Goal: Information Seeking & Learning: Learn about a topic

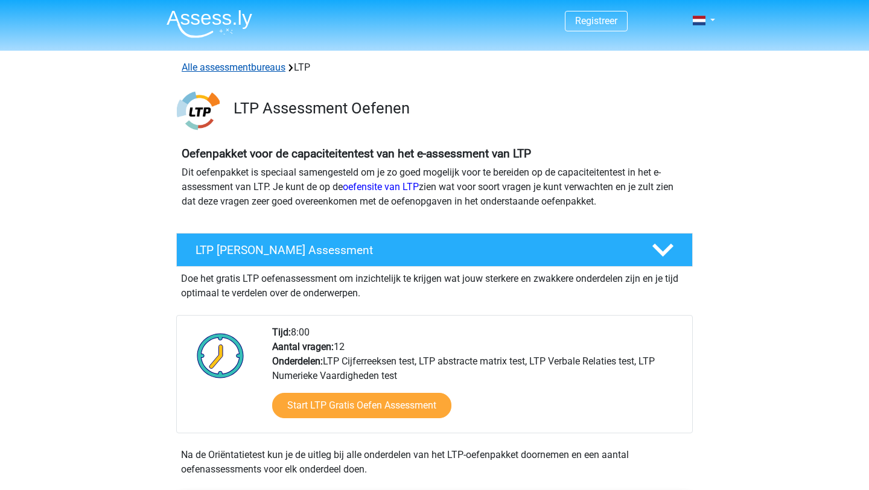
click at [257, 68] on link "Alle assessmentbureaus" at bounding box center [234, 67] width 104 height 11
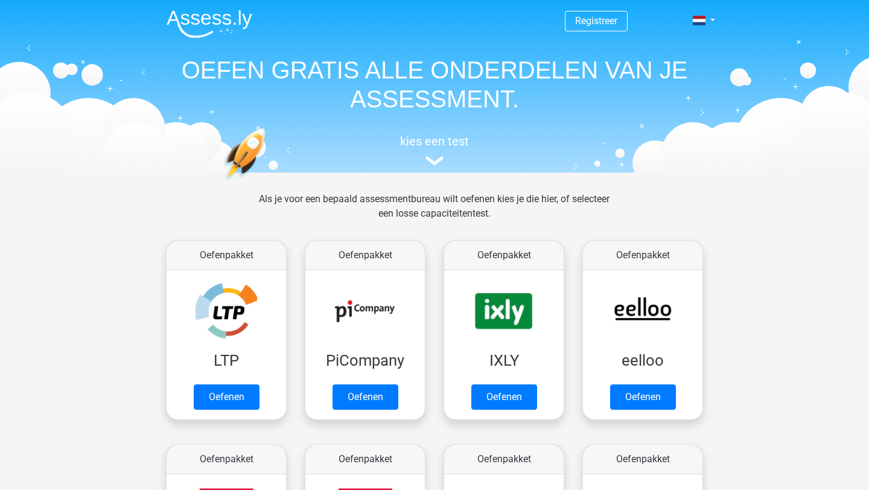
scroll to position [192, 0]
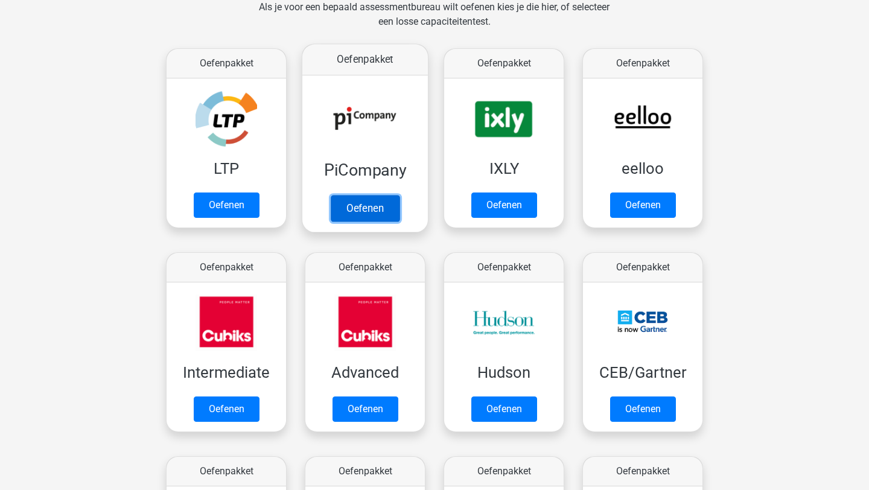
click at [354, 195] on link "Oefenen" at bounding box center [365, 208] width 69 height 27
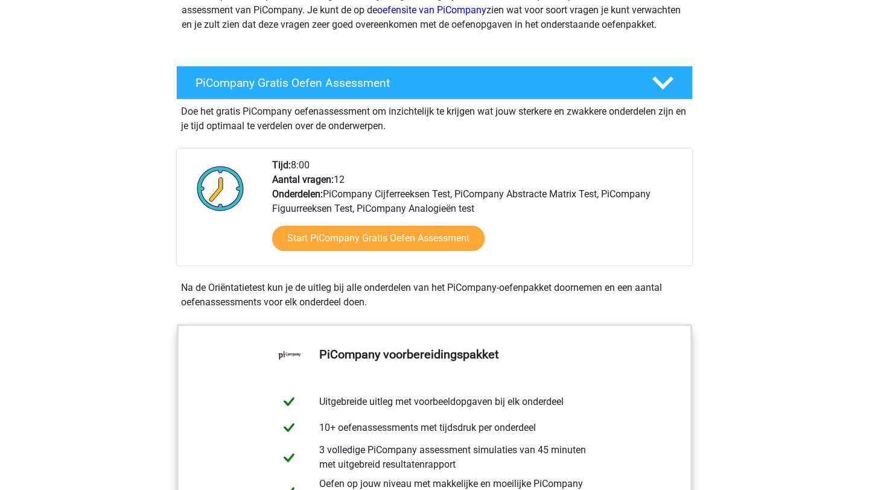
scroll to position [181, 0]
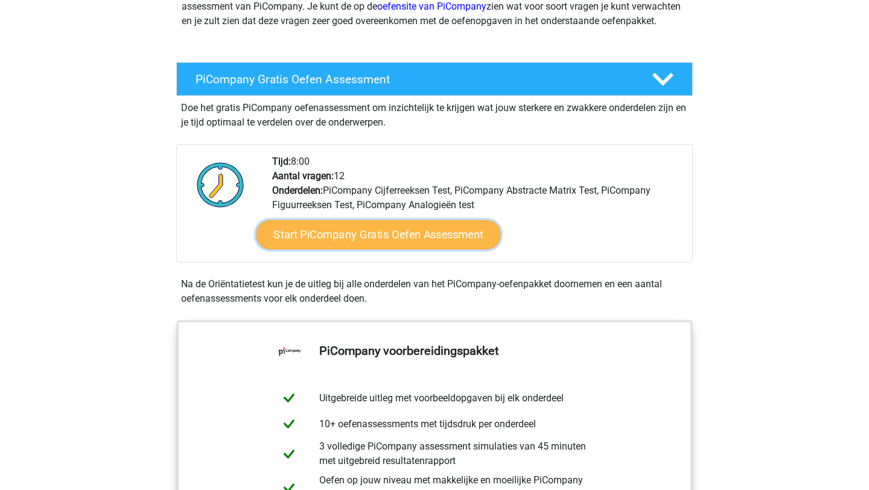
click at [394, 247] on link "Start PiCompany Gratis Oefen Assessment" at bounding box center [379, 234] width 244 height 29
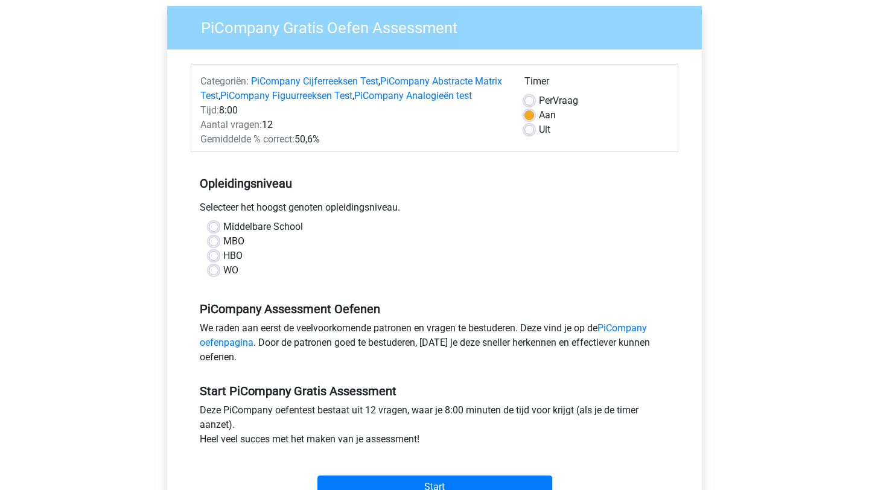
scroll to position [101, 0]
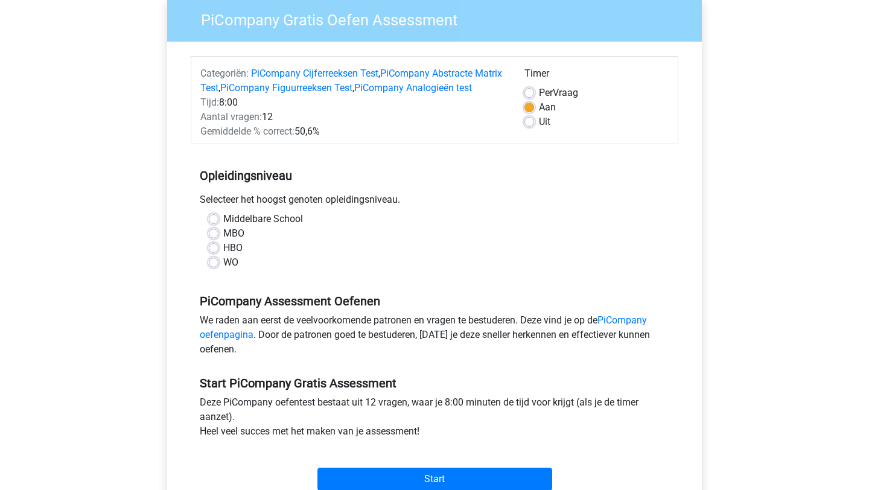
click at [215, 255] on div "HBO" at bounding box center [435, 248] width 452 height 14
click at [223, 255] on label "HBO" at bounding box center [232, 248] width 19 height 14
click at [214, 253] on input "HBO" at bounding box center [214, 247] width 10 height 12
radio input "true"
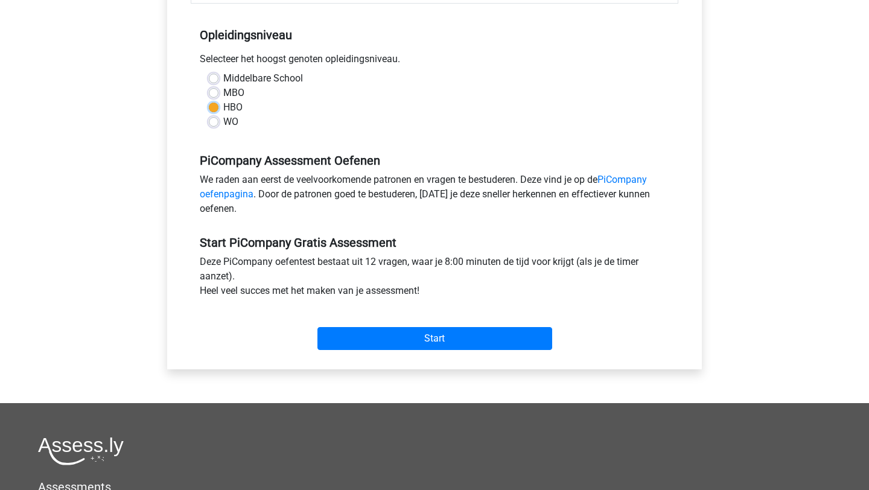
scroll to position [242, 0]
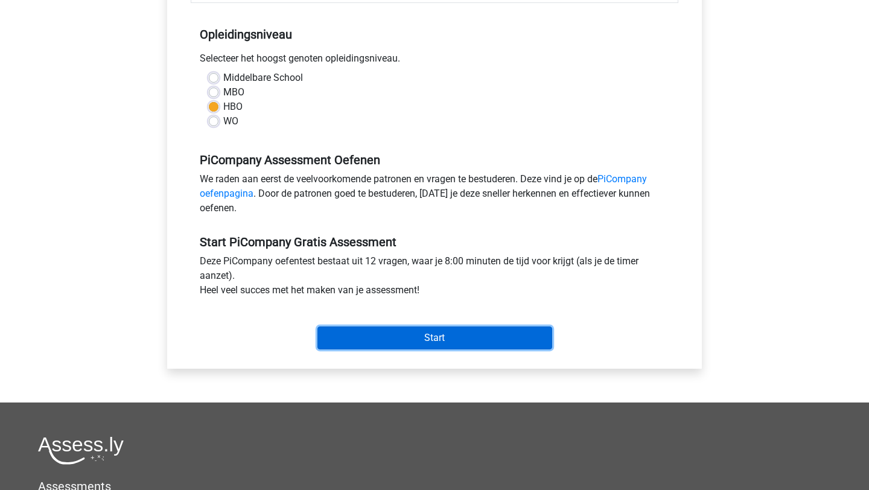
click at [433, 350] on input "Start" at bounding box center [435, 338] width 235 height 23
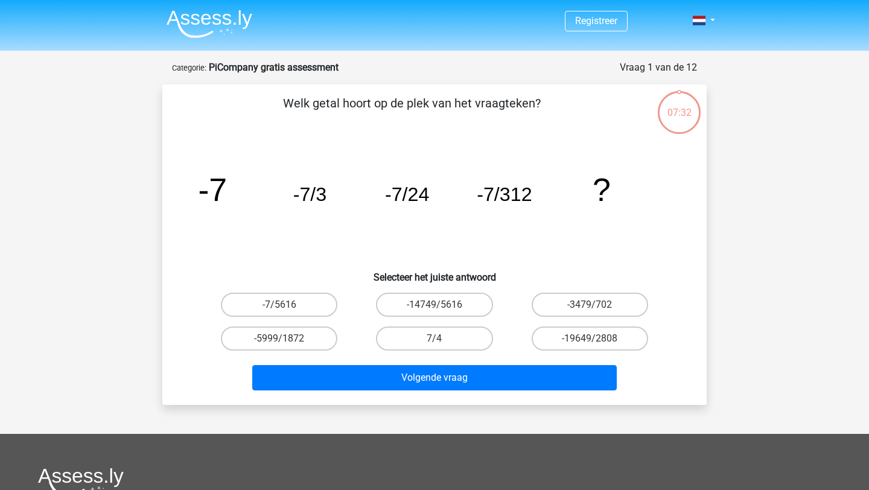
click at [283, 339] on input "-5999/1872" at bounding box center [284, 343] width 8 height 8
radio input "true"
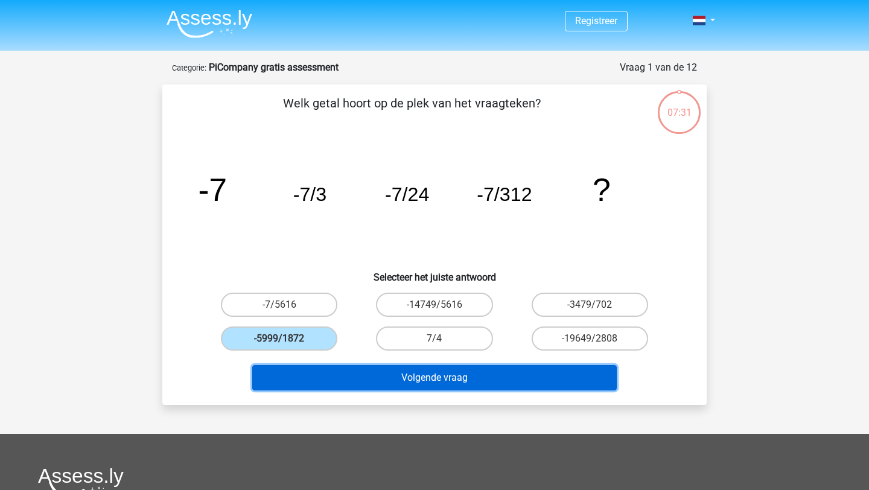
click at [423, 374] on button "Volgende vraag" at bounding box center [434, 377] width 365 height 25
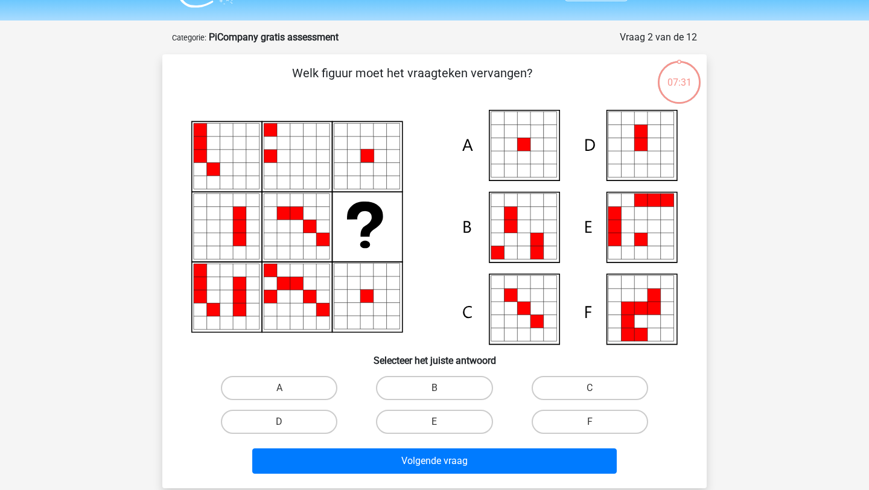
scroll to position [60, 0]
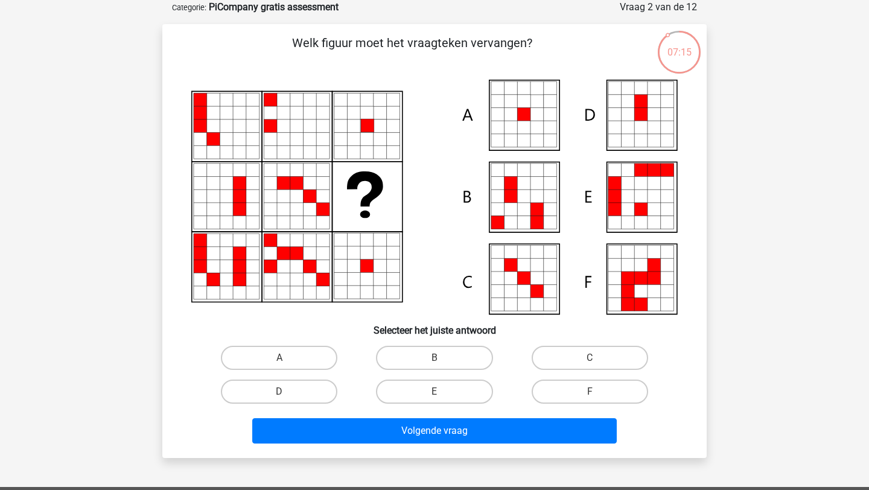
click at [533, 121] on icon at bounding box center [537, 127] width 13 height 13
click at [269, 356] on label "A" at bounding box center [279, 358] width 117 height 24
click at [280, 358] on input "A" at bounding box center [284, 362] width 8 height 8
radio input "true"
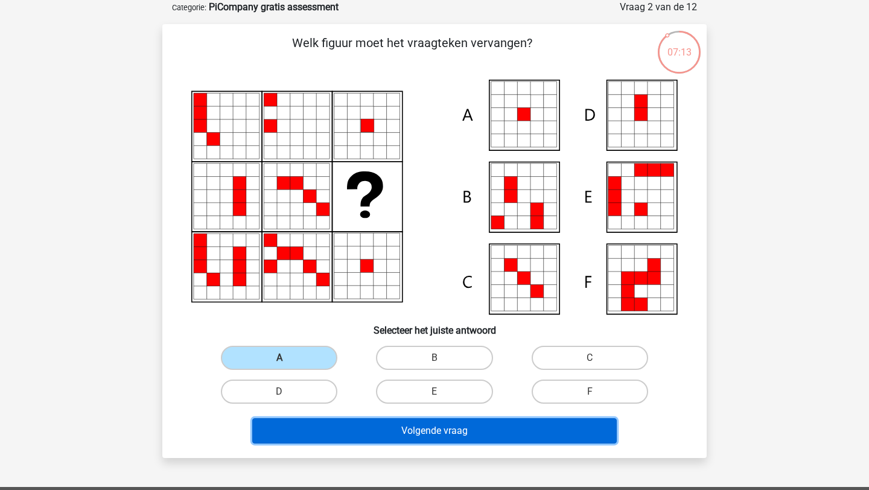
click at [472, 425] on button "Volgende vraag" at bounding box center [434, 430] width 365 height 25
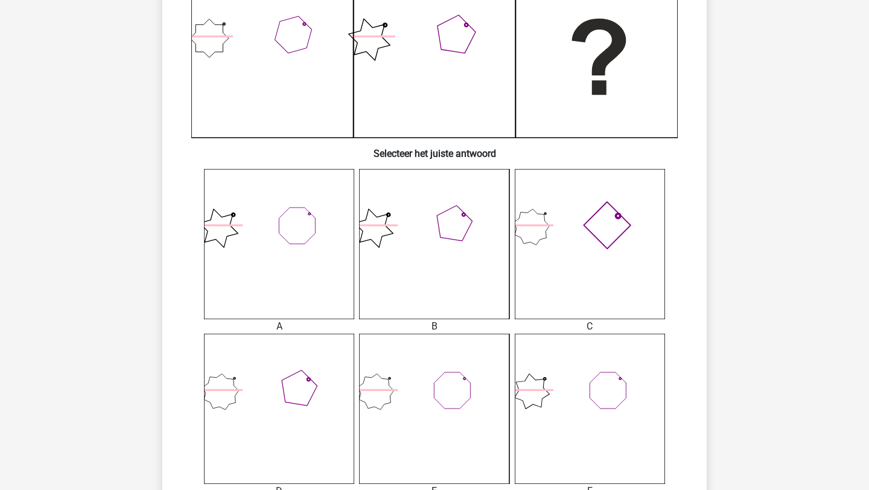
scroll to position [328, 0]
click at [596, 264] on icon at bounding box center [590, 243] width 150 height 150
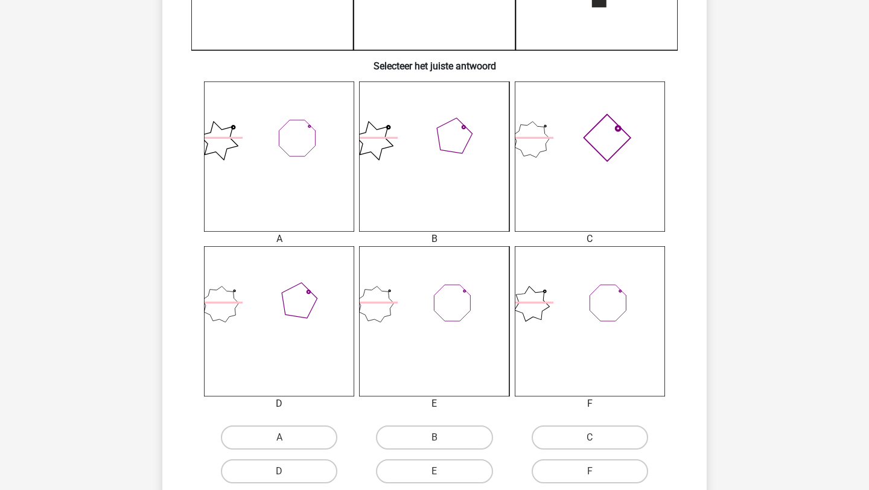
scroll to position [428, 0]
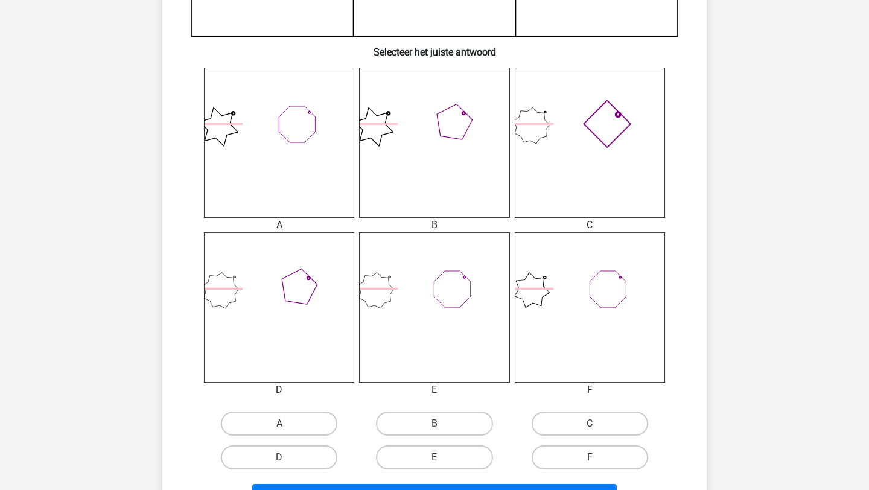
click at [597, 136] on icon at bounding box center [590, 143] width 150 height 150
click at [601, 430] on label "C" at bounding box center [590, 424] width 117 height 24
click at [598, 430] on input "C" at bounding box center [594, 428] width 8 height 8
radio input "true"
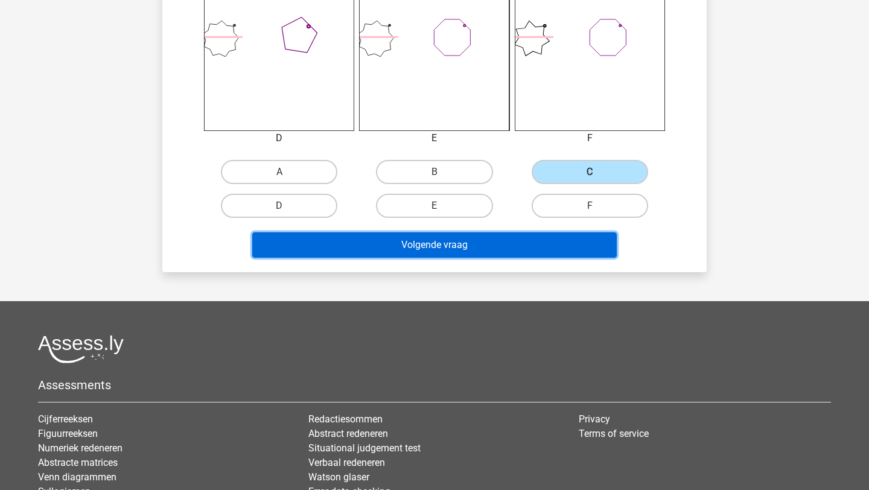
click at [544, 243] on button "Volgende vraag" at bounding box center [434, 244] width 365 height 25
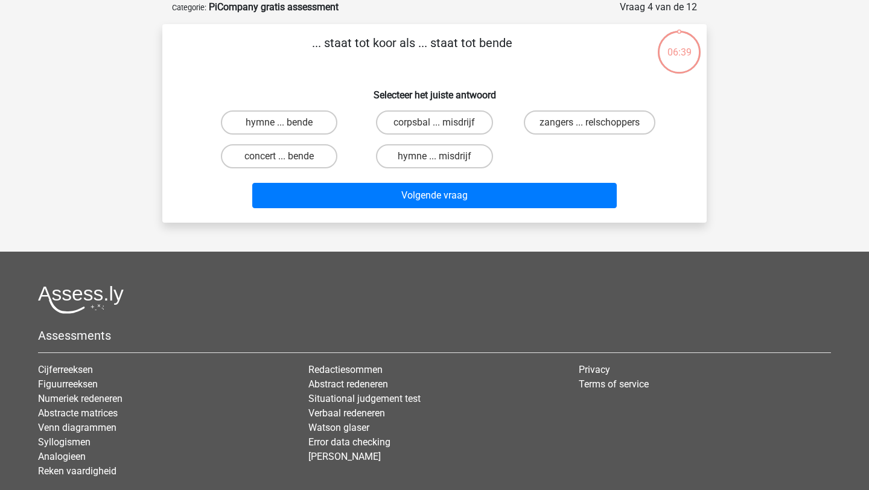
scroll to position [60, 0]
click at [580, 126] on label "zangers ... relschoppers" at bounding box center [590, 122] width 132 height 24
click at [590, 126] on input "zangers ... relschoppers" at bounding box center [594, 127] width 8 height 8
radio input "true"
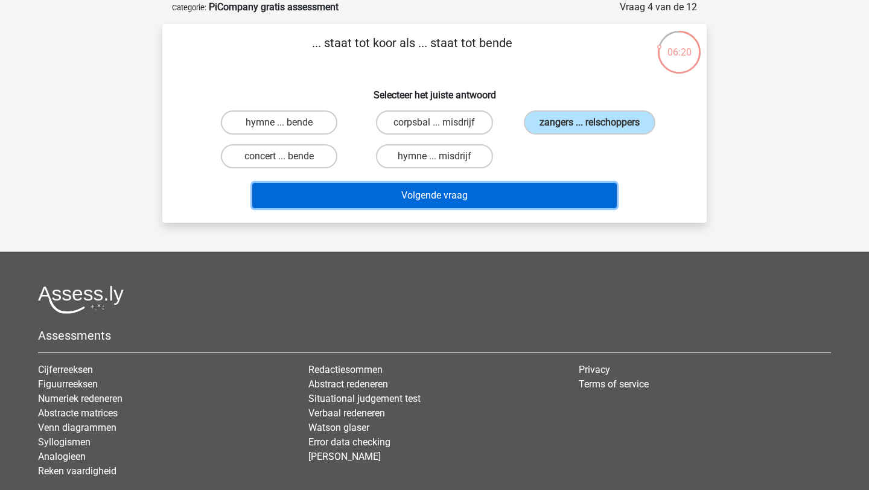
click at [517, 192] on button "Volgende vraag" at bounding box center [434, 195] width 365 height 25
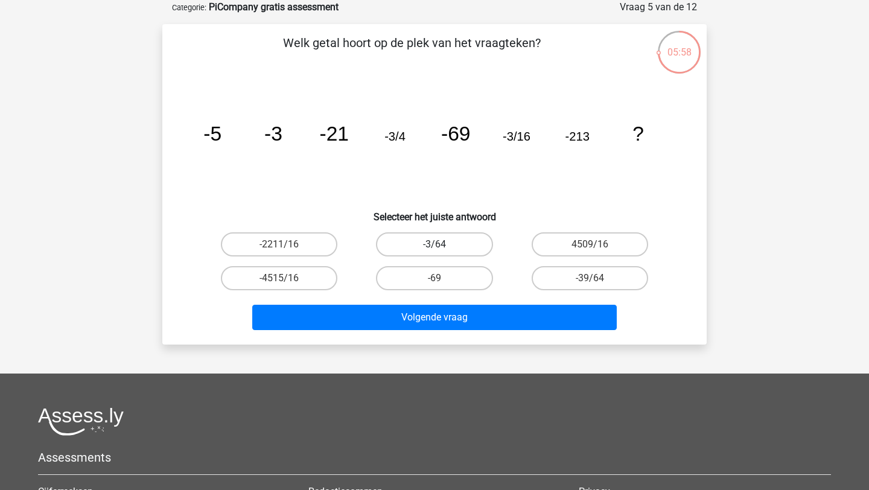
click at [471, 241] on label "-3/64" at bounding box center [434, 244] width 117 height 24
click at [443, 244] on input "-3/64" at bounding box center [439, 248] width 8 height 8
radio input "true"
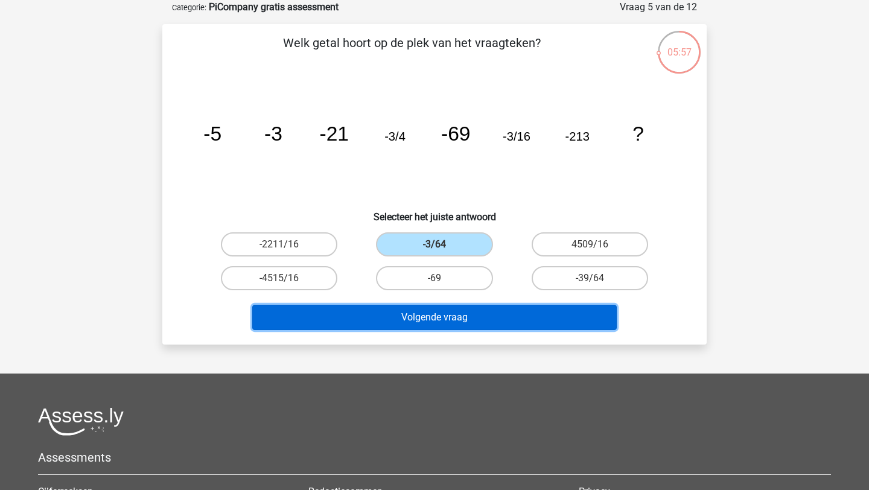
click at [500, 316] on button "Volgende vraag" at bounding box center [434, 317] width 365 height 25
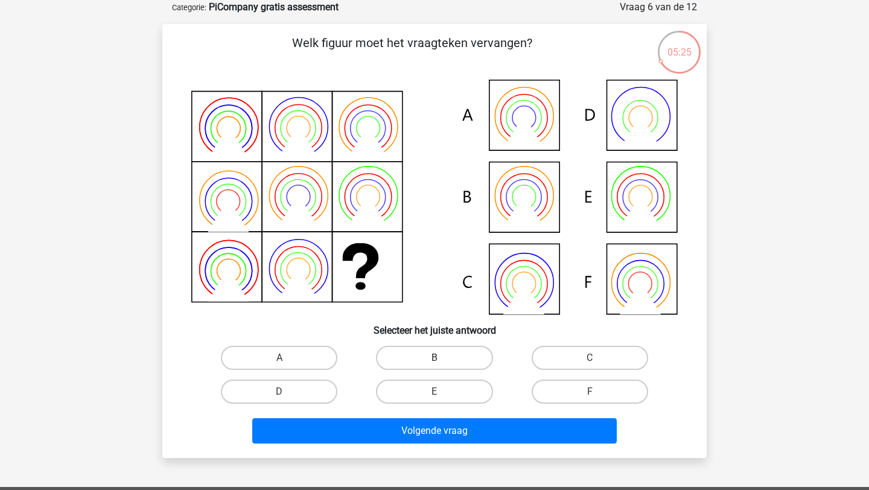
click at [462, 361] on label "B" at bounding box center [434, 358] width 117 height 24
click at [443, 361] on input "B" at bounding box center [439, 362] width 8 height 8
radio input "true"
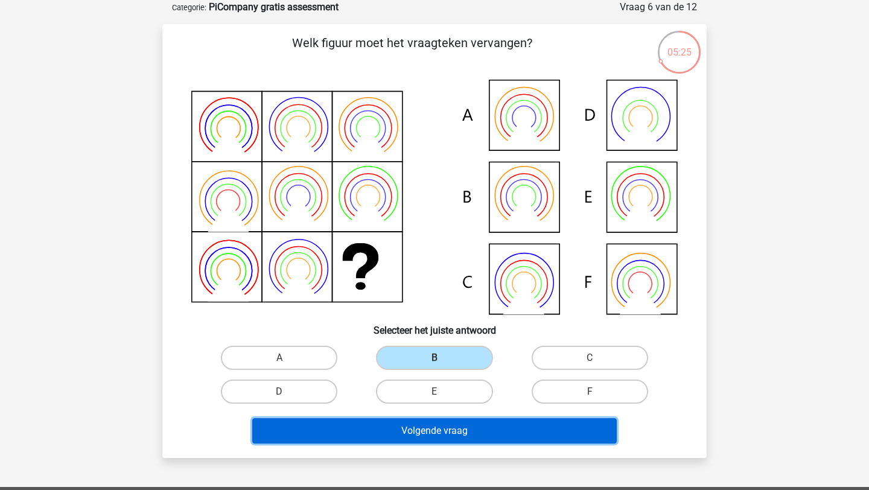
click at [458, 432] on button "Volgende vraag" at bounding box center [434, 430] width 365 height 25
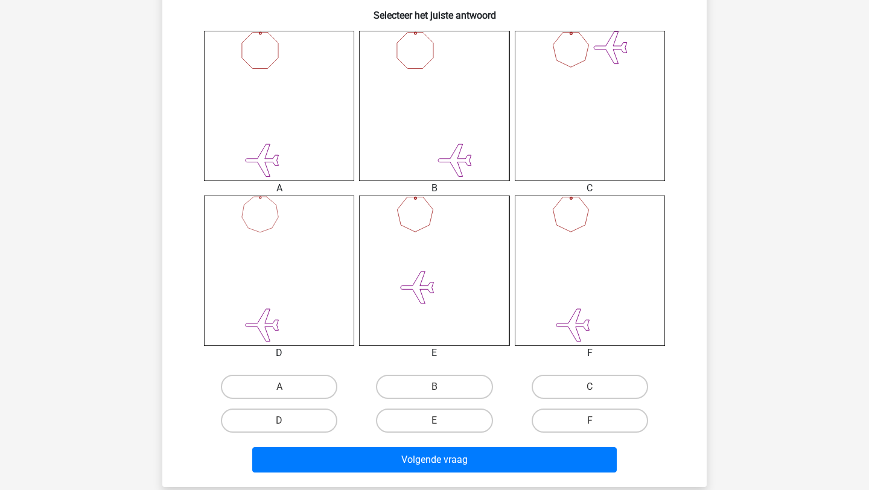
scroll to position [465, 0]
click at [277, 394] on label "A" at bounding box center [279, 386] width 117 height 24
click at [280, 394] on input "A" at bounding box center [284, 390] width 8 height 8
radio input "true"
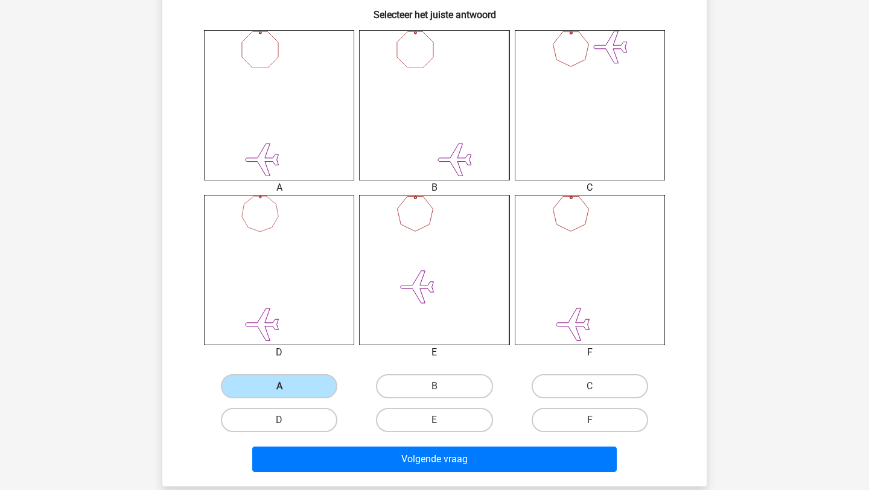
click at [286, 424] on input "D" at bounding box center [284, 424] width 8 height 8
radio input "true"
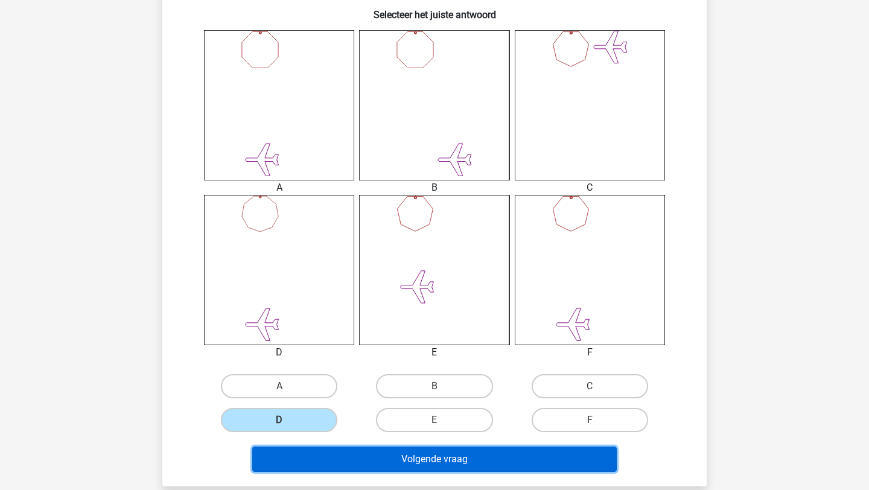
click at [423, 464] on button "Volgende vraag" at bounding box center [434, 459] width 365 height 25
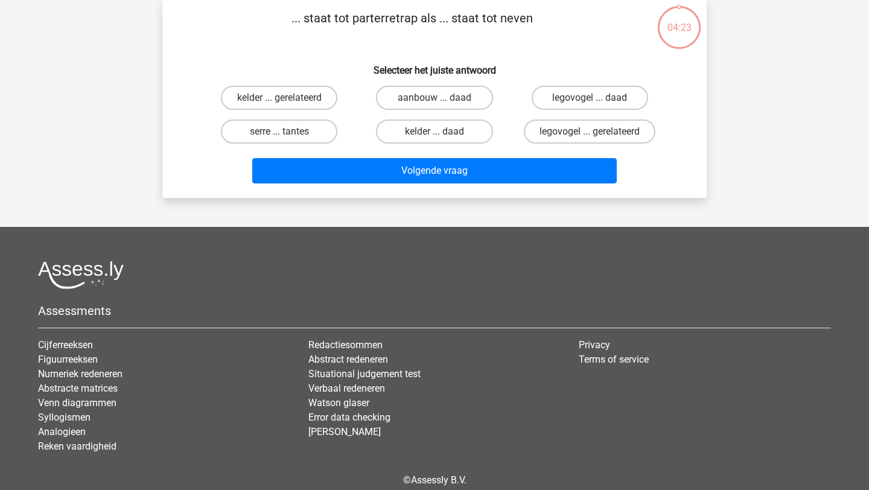
scroll to position [60, 0]
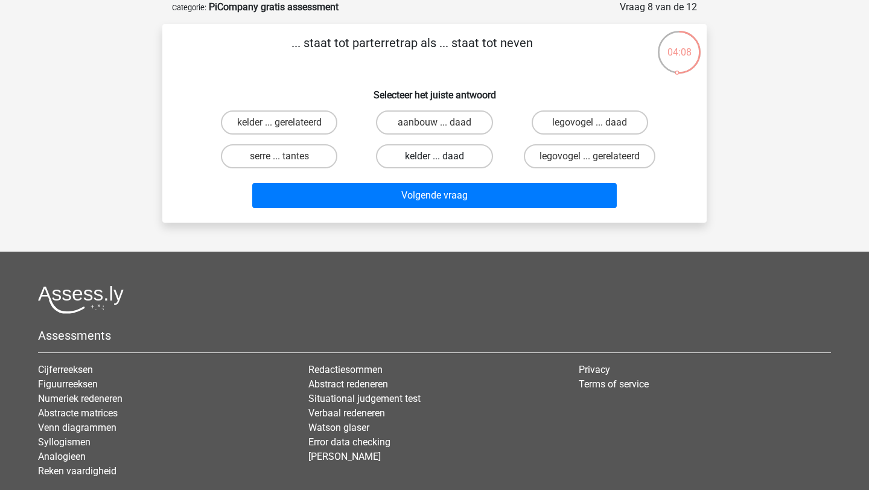
click at [478, 158] on label "kelder ... daad" at bounding box center [434, 156] width 117 height 24
click at [443, 158] on input "kelder ... daad" at bounding box center [439, 160] width 8 height 8
radio input "true"
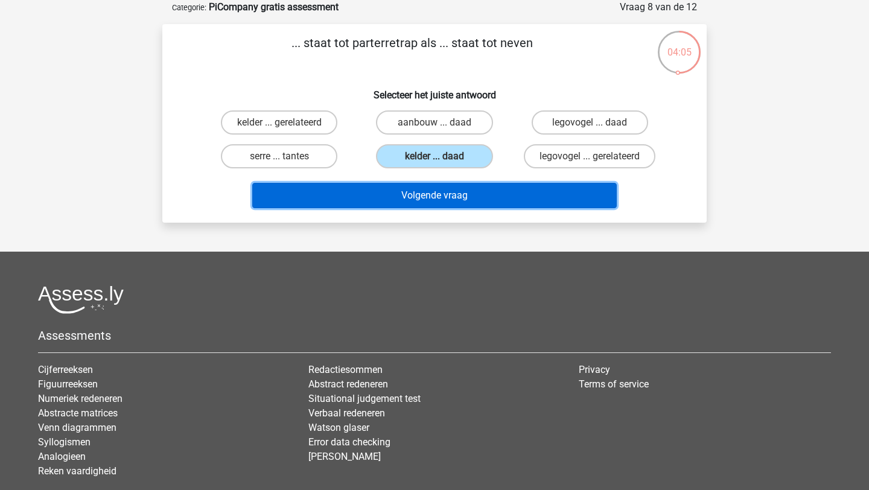
click at [481, 205] on button "Volgende vraag" at bounding box center [434, 195] width 365 height 25
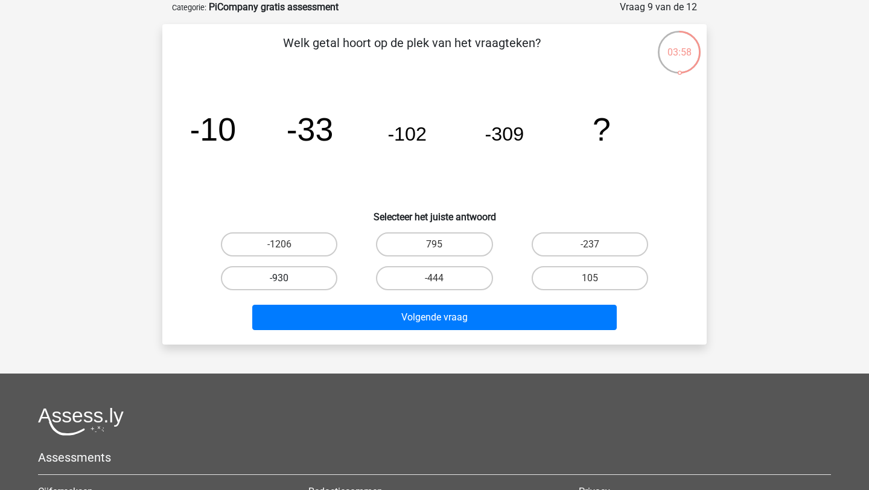
click at [310, 272] on label "-930" at bounding box center [279, 278] width 117 height 24
click at [287, 278] on input "-930" at bounding box center [284, 282] width 8 height 8
radio input "true"
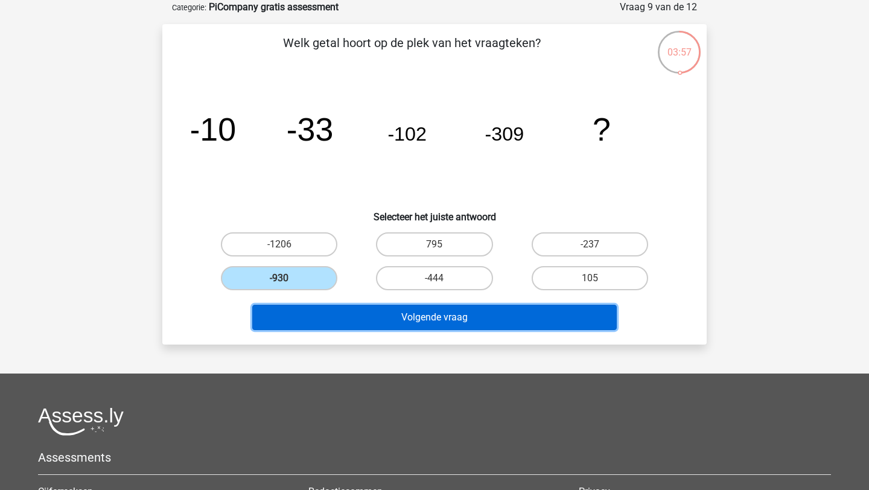
click at [426, 329] on button "Volgende vraag" at bounding box center [434, 317] width 365 height 25
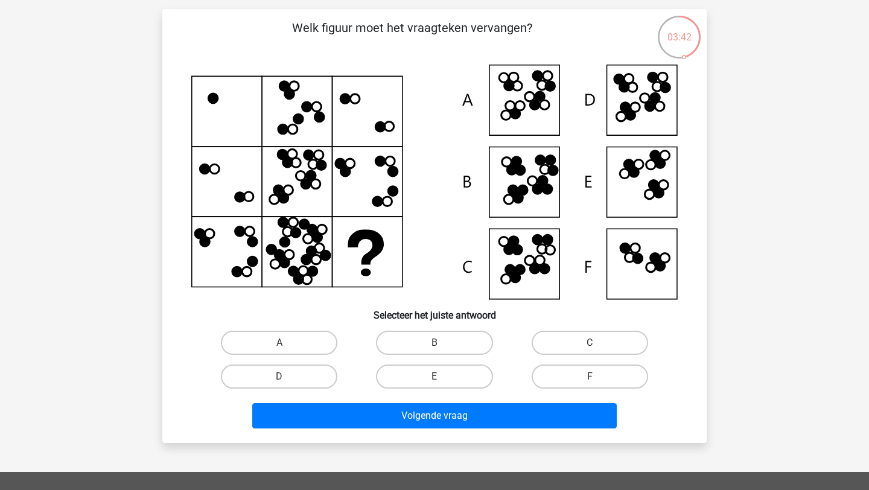
scroll to position [75, 0]
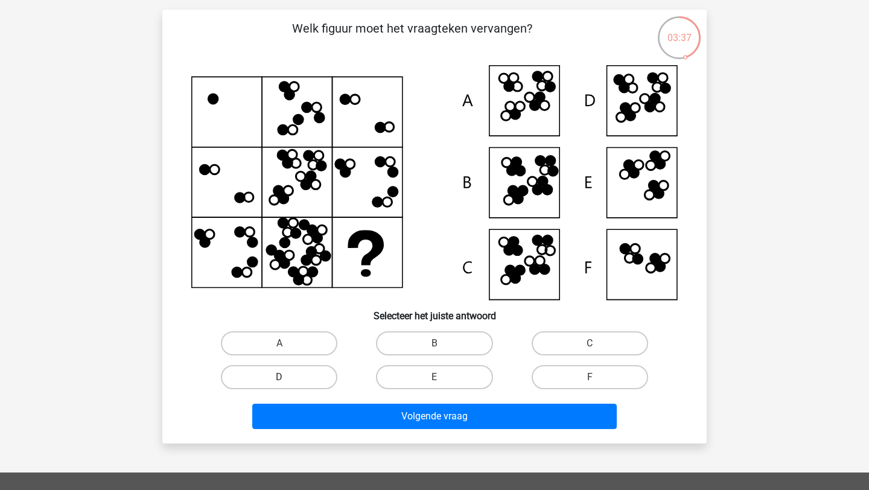
click at [280, 368] on label "D" at bounding box center [279, 377] width 117 height 24
click at [280, 377] on input "D" at bounding box center [284, 381] width 8 height 8
radio input "true"
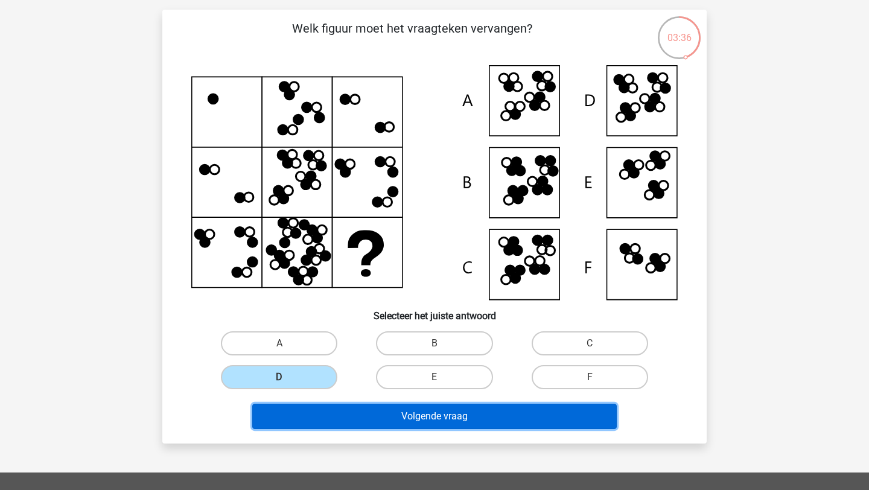
click at [452, 411] on button "Volgende vraag" at bounding box center [434, 416] width 365 height 25
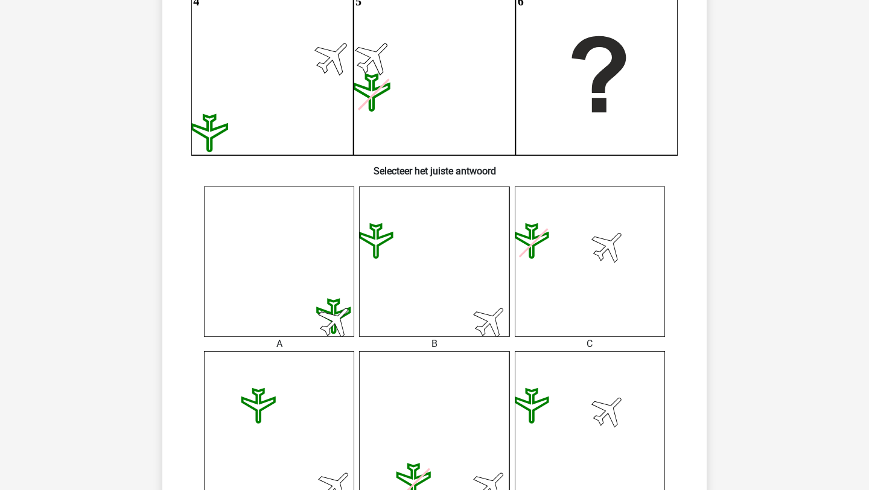
scroll to position [312, 0]
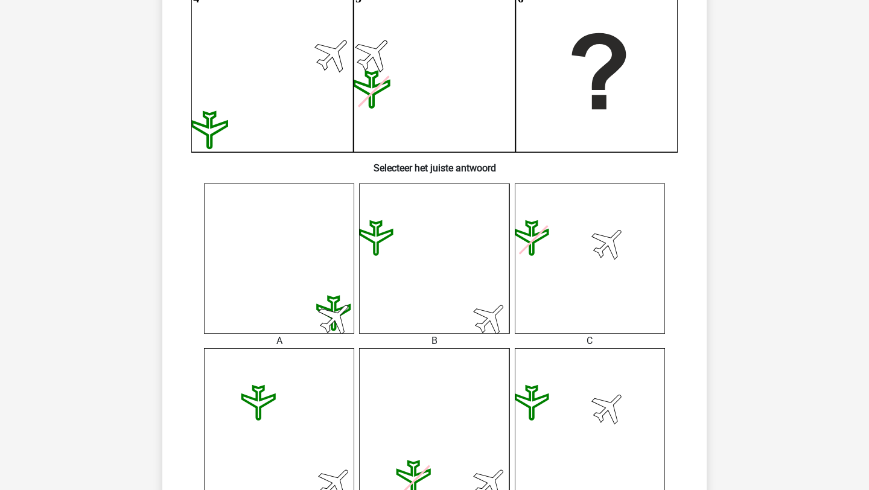
click at [232, 393] on icon at bounding box center [279, 423] width 150 height 150
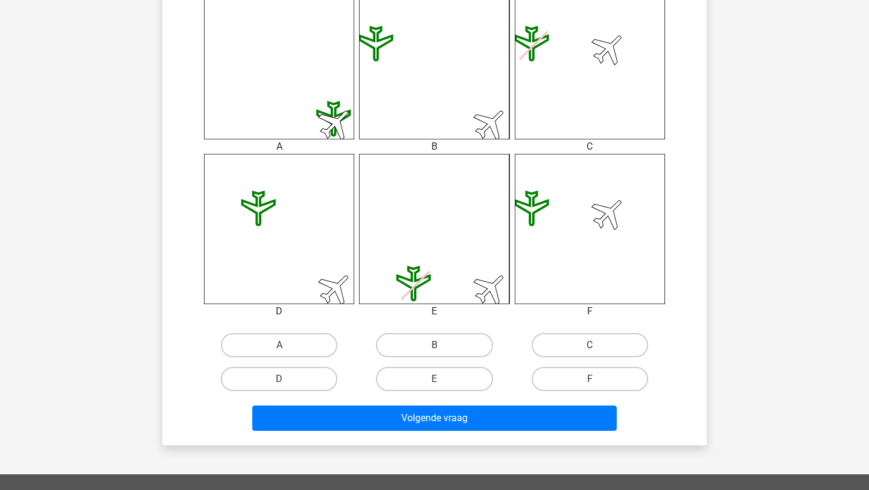
scroll to position [514, 0]
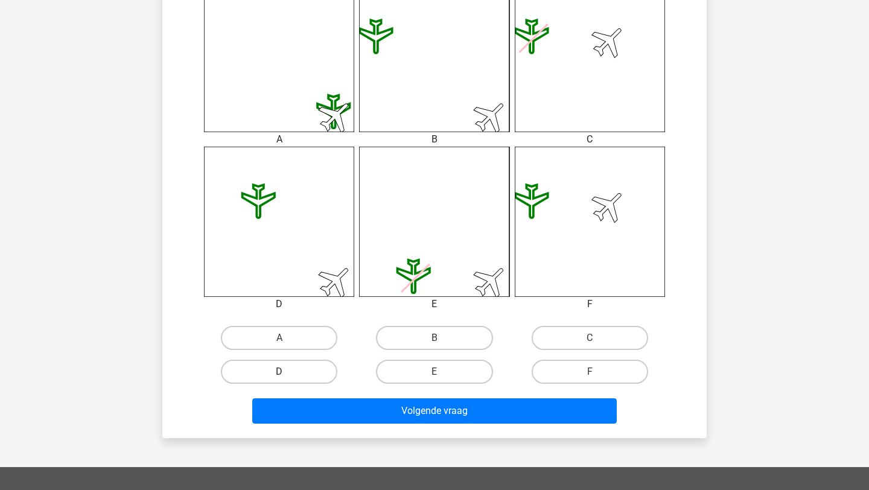
click at [265, 375] on label "D" at bounding box center [279, 372] width 117 height 24
click at [280, 375] on input "D" at bounding box center [284, 376] width 8 height 8
radio input "true"
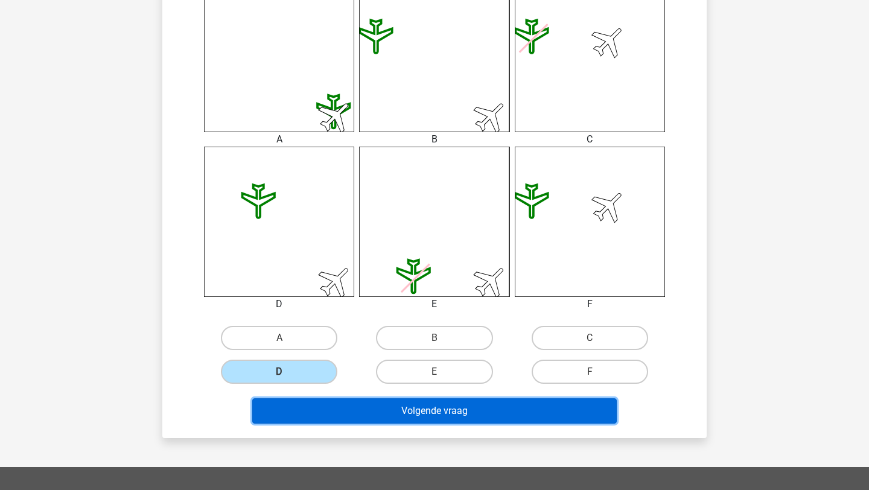
click at [439, 423] on button "Volgende vraag" at bounding box center [434, 410] width 365 height 25
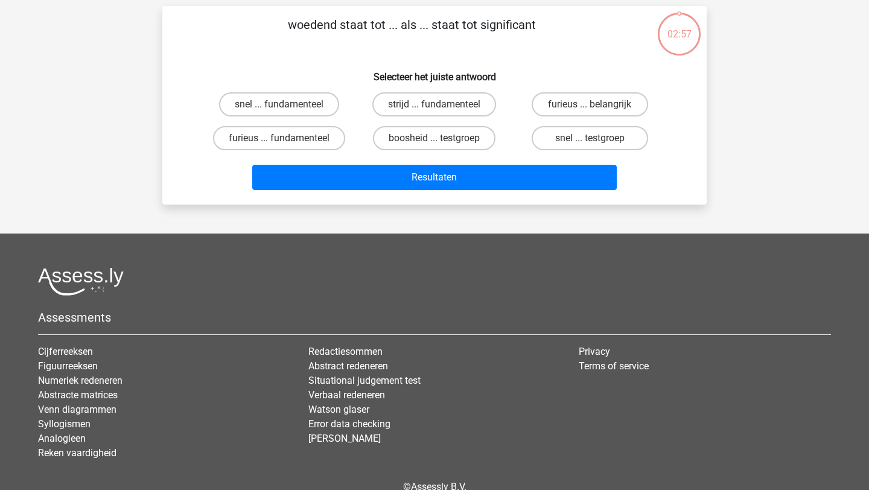
scroll to position [60, 0]
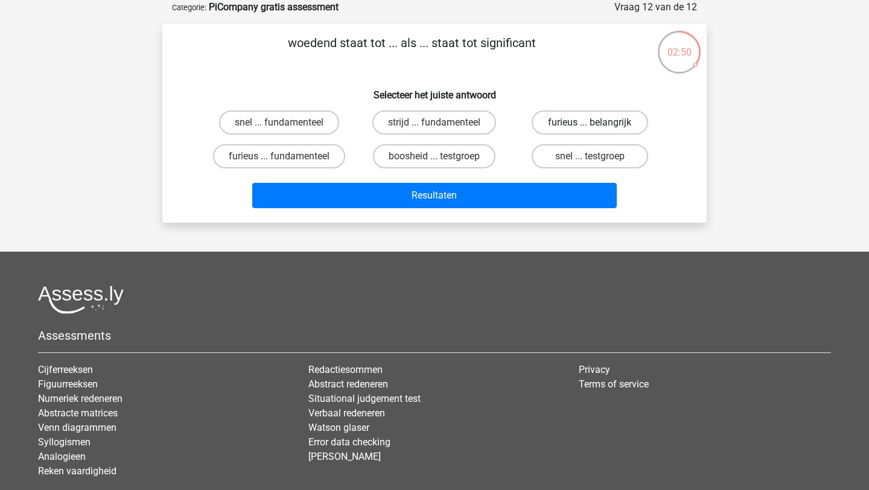
click at [600, 130] on label "furieus ... belangrijk" at bounding box center [590, 122] width 117 height 24
click at [598, 130] on input "furieus ... belangrijk" at bounding box center [594, 127] width 8 height 8
radio input "true"
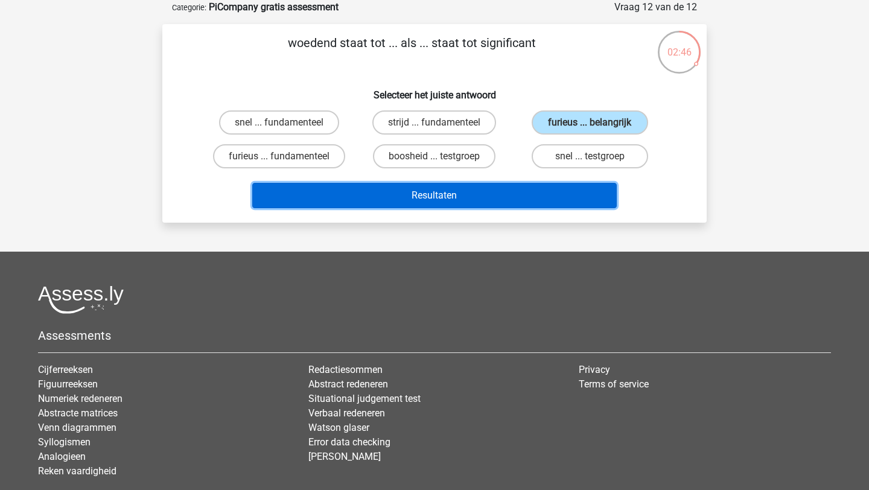
click at [520, 196] on button "Resultaten" at bounding box center [434, 195] width 365 height 25
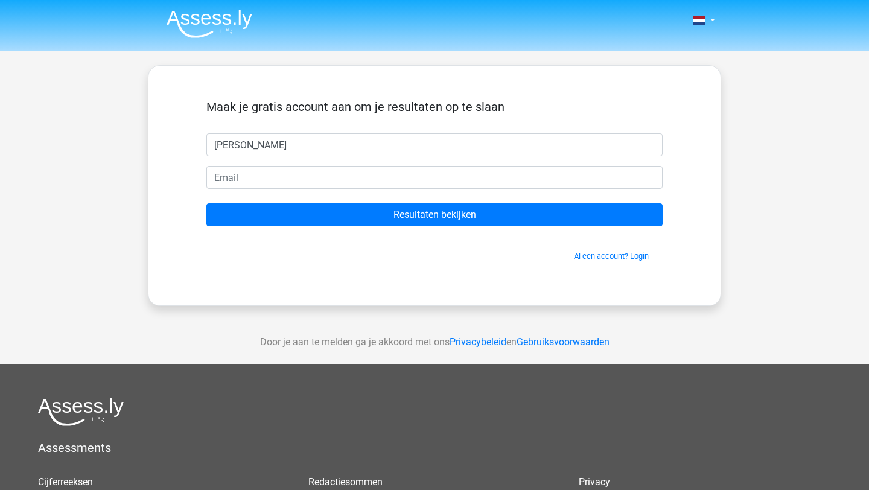
type input "[PERSON_NAME]"
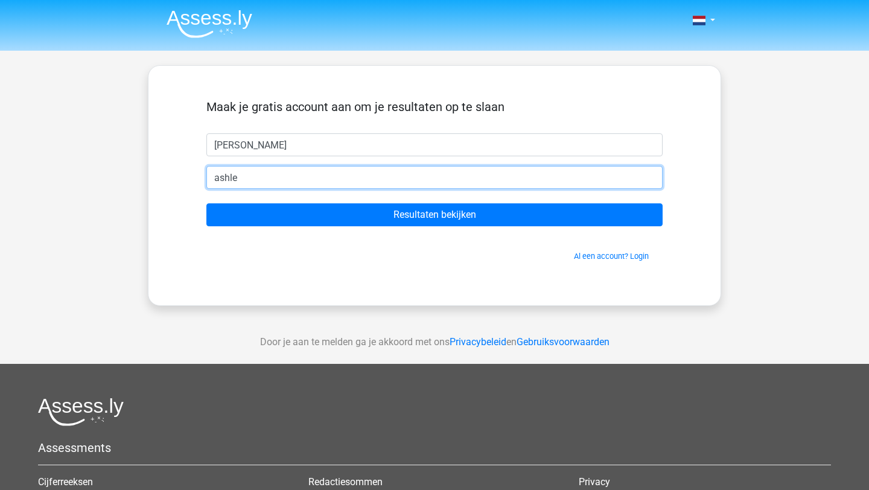
type input "[EMAIL_ADDRESS][DOMAIN_NAME]"
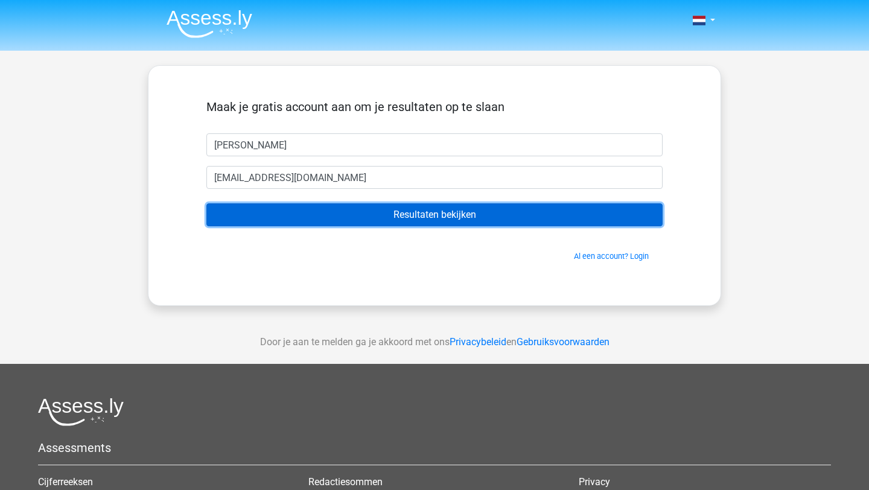
click at [433, 212] on input "Resultaten bekijken" at bounding box center [434, 214] width 456 height 23
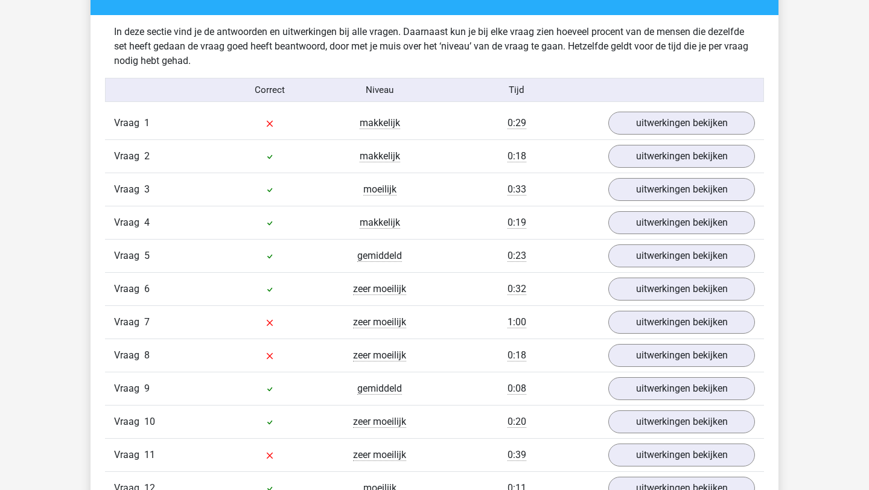
scroll to position [1294, 0]
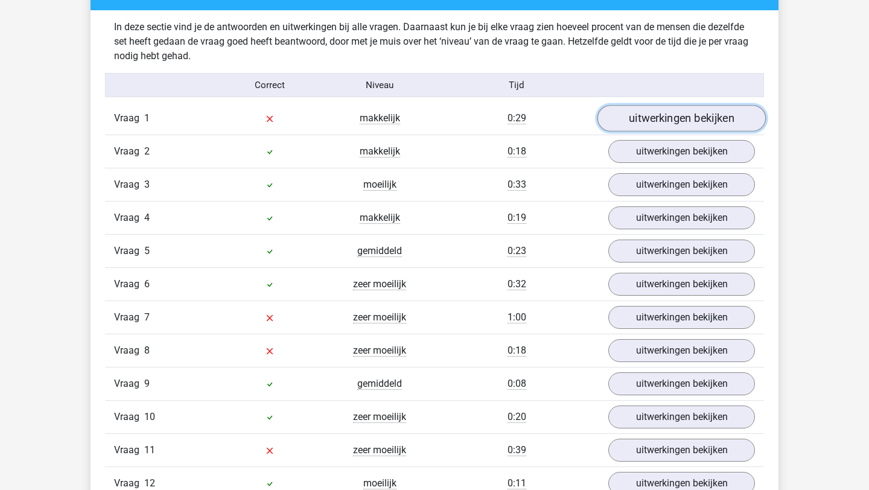
click at [701, 121] on link "uitwerkingen bekijken" at bounding box center [682, 119] width 168 height 27
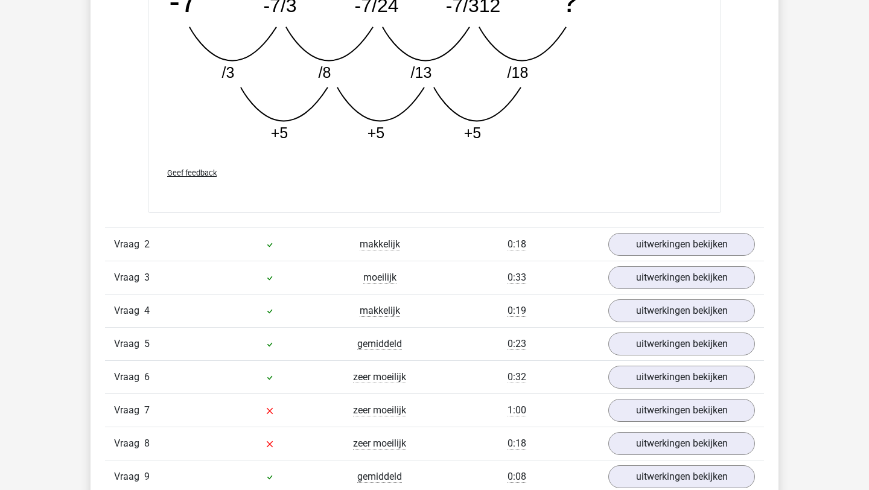
scroll to position [1832, 0]
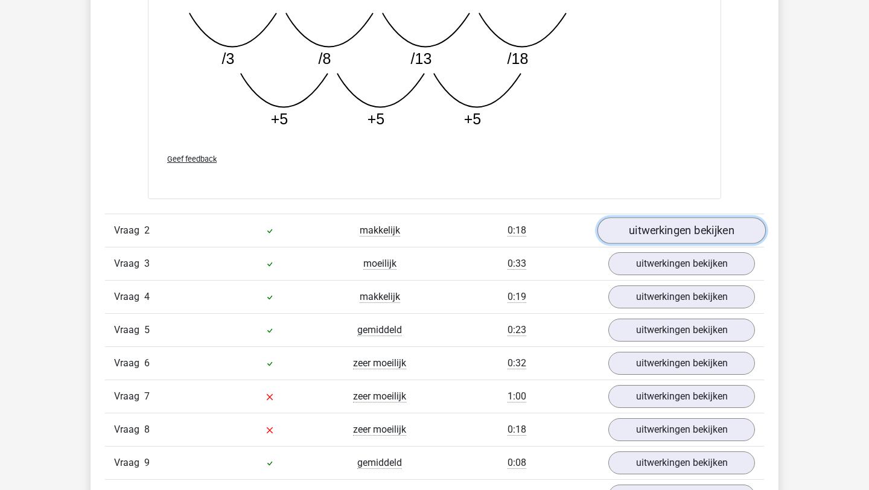
click at [686, 235] on link "uitwerkingen bekijken" at bounding box center [682, 230] width 168 height 27
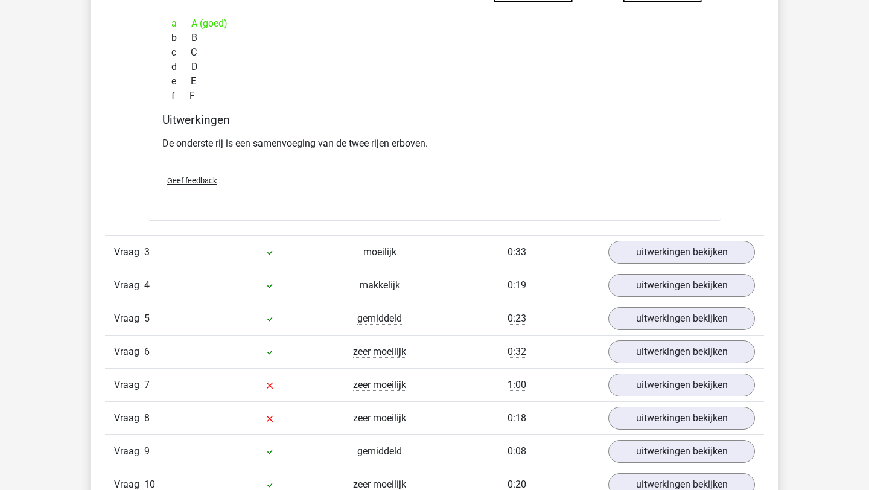
scroll to position [2388, 0]
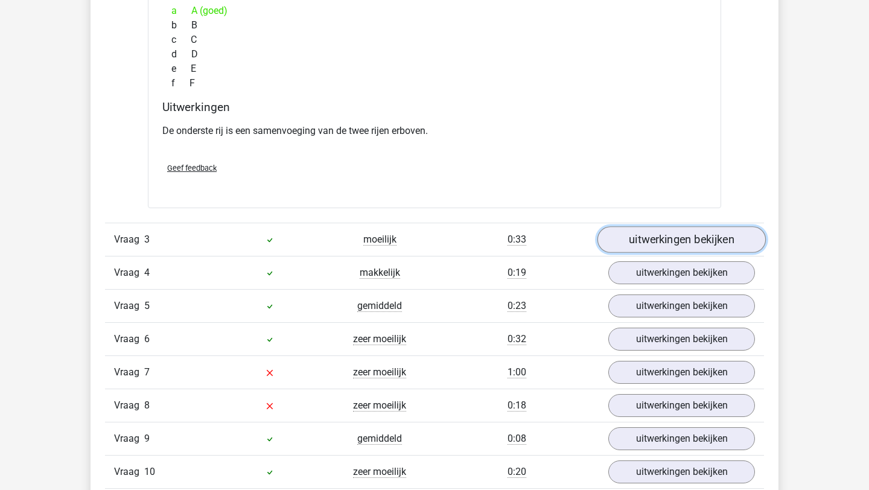
click at [658, 236] on link "uitwerkingen bekijken" at bounding box center [682, 240] width 168 height 27
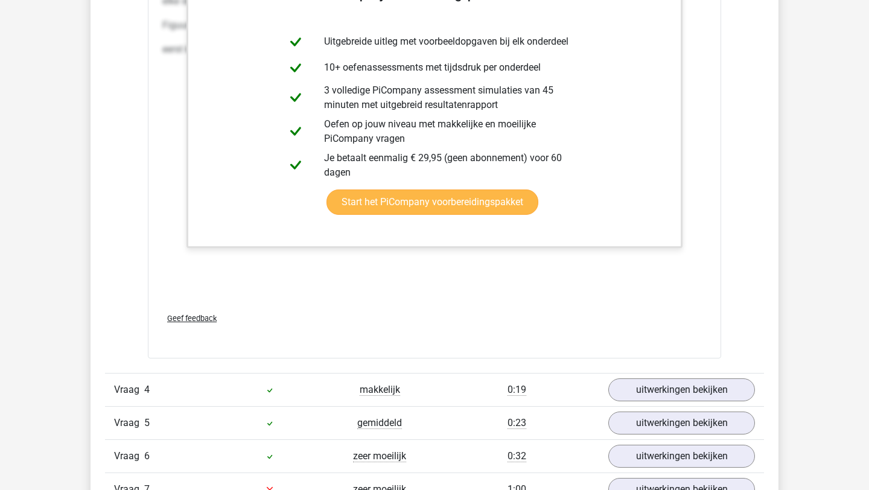
scroll to position [3523, 0]
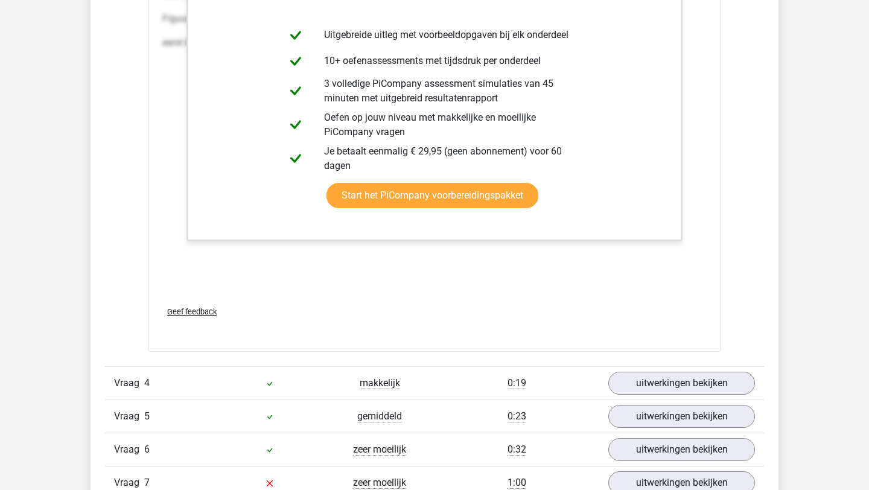
click at [480, 280] on div "In het eerste vierkant zie je 2 figuren: Figuur 1: een veelhoek met 9 zijden. D…" at bounding box center [434, 115] width 545 height 362
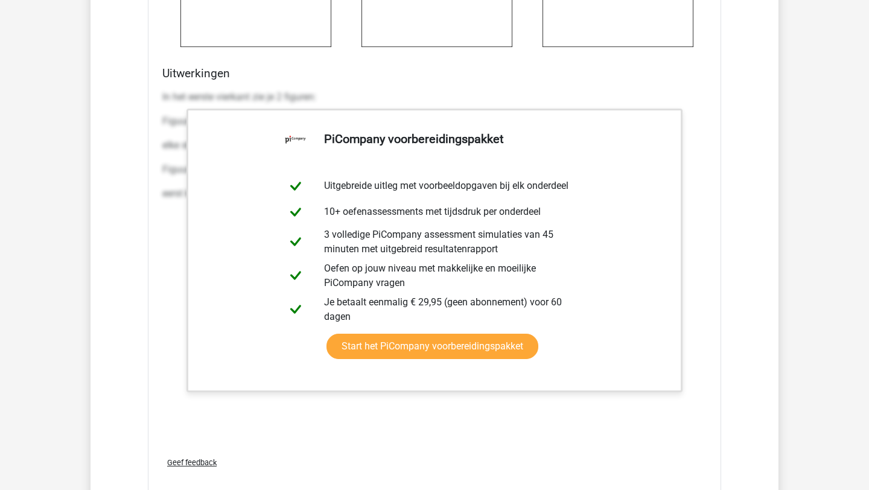
scroll to position [3372, 0]
